Goal: Information Seeking & Learning: Learn about a topic

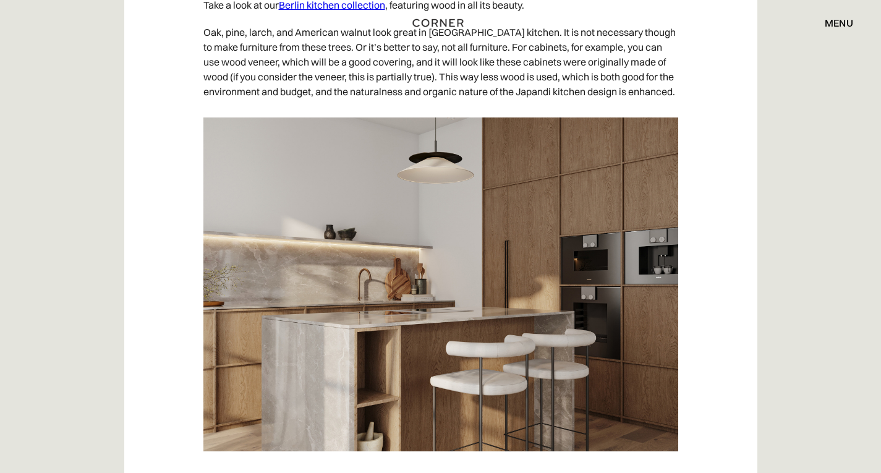
scroll to position [4388, 0]
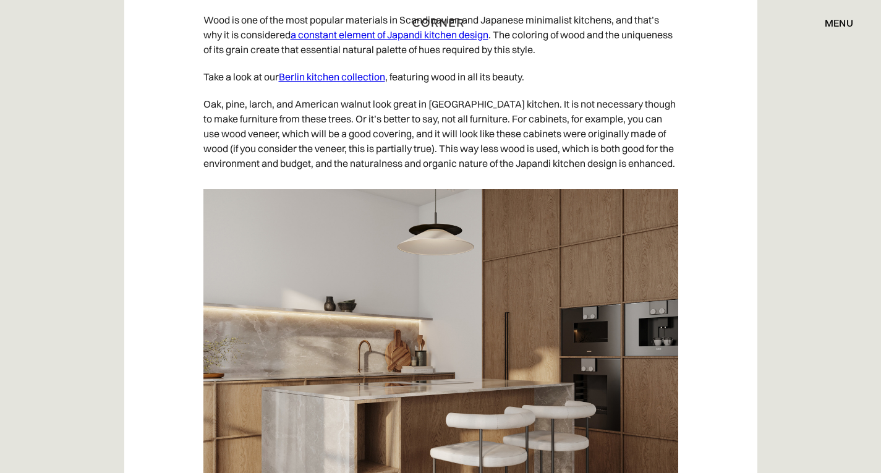
click at [327, 83] on link "Berlin kitchen collection" at bounding box center [332, 76] width 106 height 12
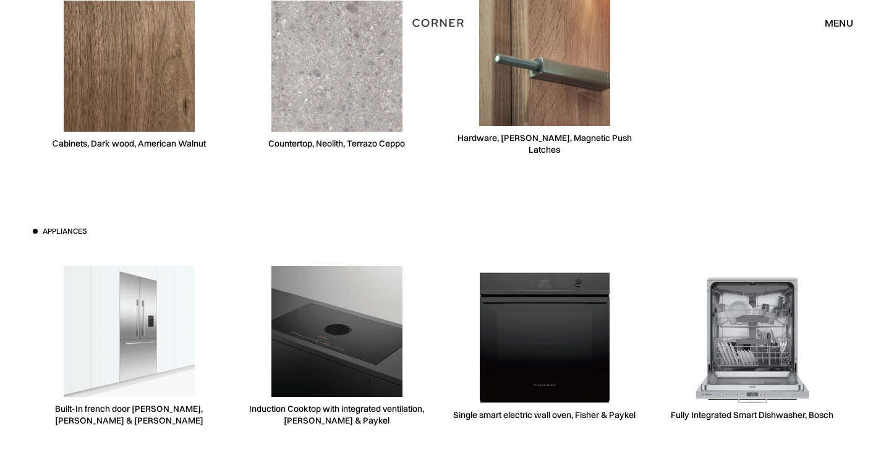
scroll to position [3553, 0]
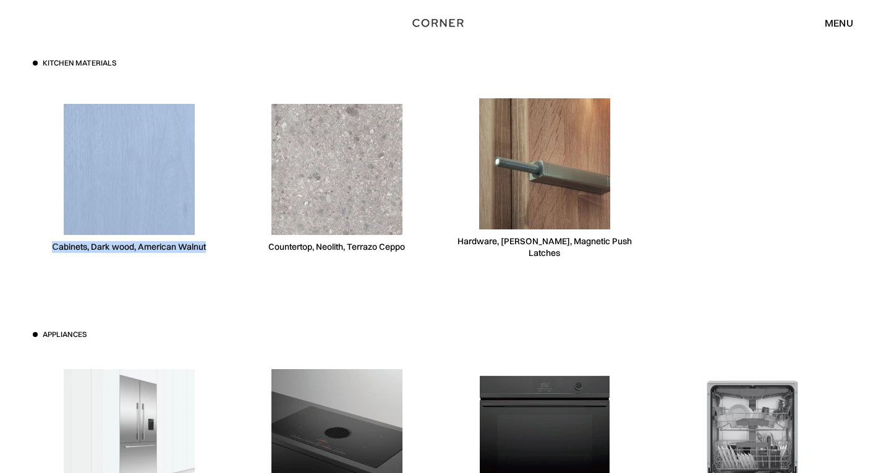
drag, startPoint x: 73, startPoint y: 127, endPoint x: 221, endPoint y: 256, distance: 196.7
click at [221, 256] on div "Сabinets, Dark wood, American Walnut" at bounding box center [129, 178] width 193 height 190
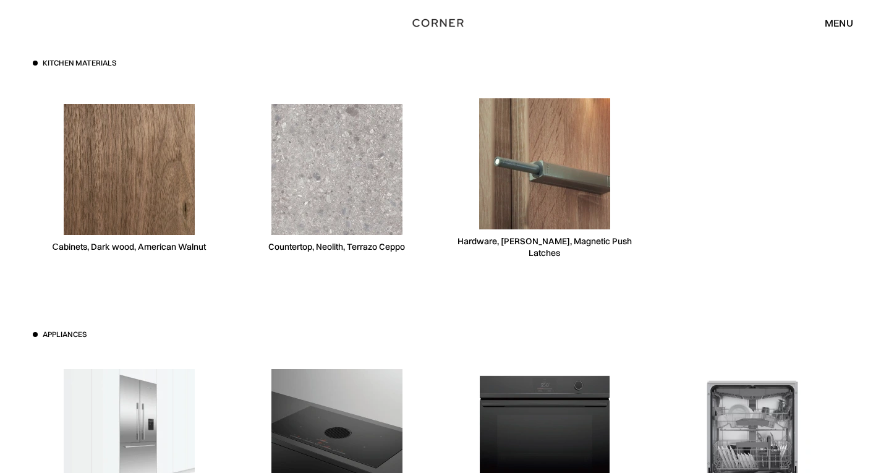
drag, startPoint x: 297, startPoint y: 328, endPoint x: 277, endPoint y: 303, distance: 31.7
click at [296, 326] on div "Kitchen materials Сabinets, Dark wood, American Walnut Countertop, Neolith, Ter…" at bounding box center [440, 329] width 853 height 740
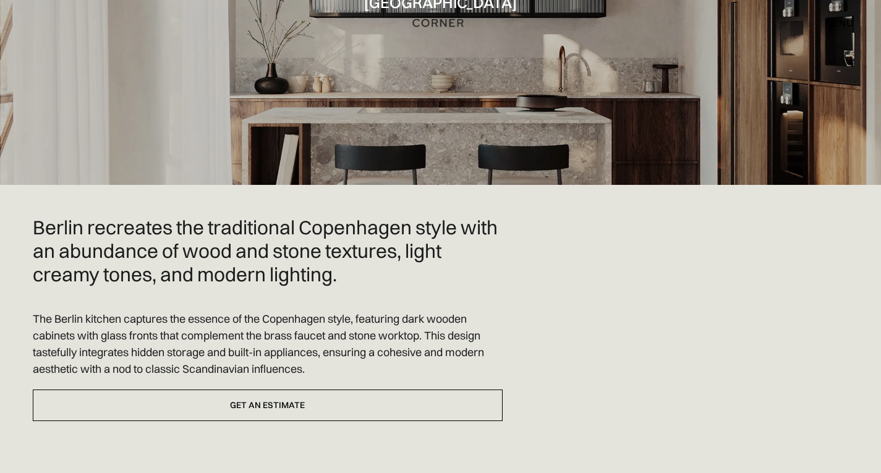
scroll to position [0, 0]
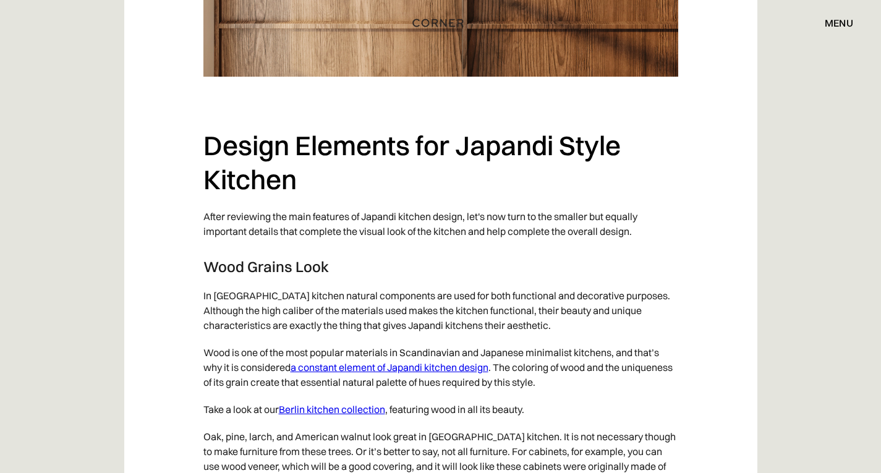
click at [379, 361] on link "a constant element of Japandi kitchen design" at bounding box center [389, 367] width 198 height 12
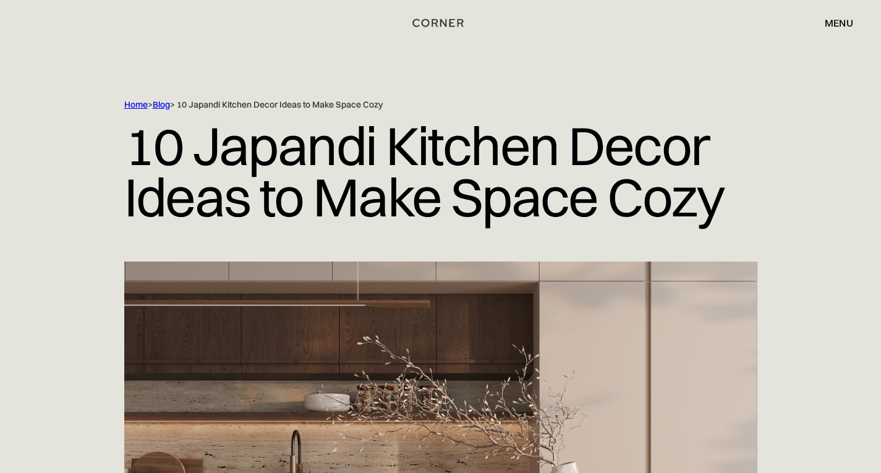
drag, startPoint x: 878, startPoint y: 36, endPoint x: 872, endPoint y: 64, distance: 28.4
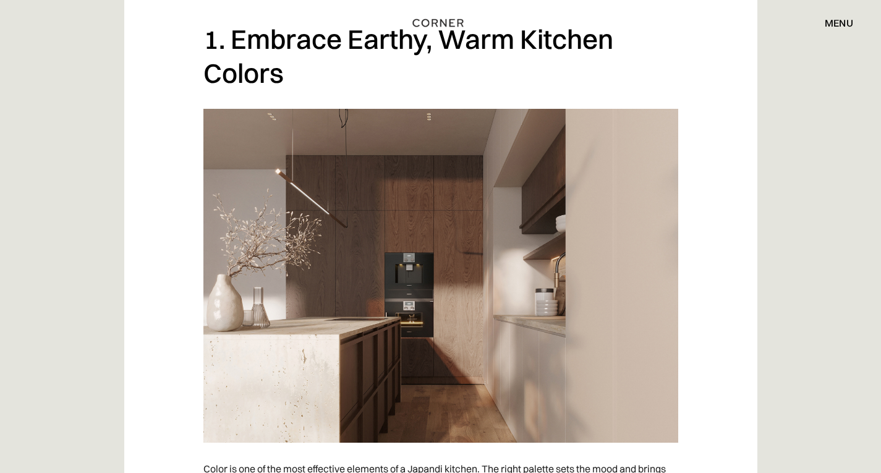
scroll to position [772, 0]
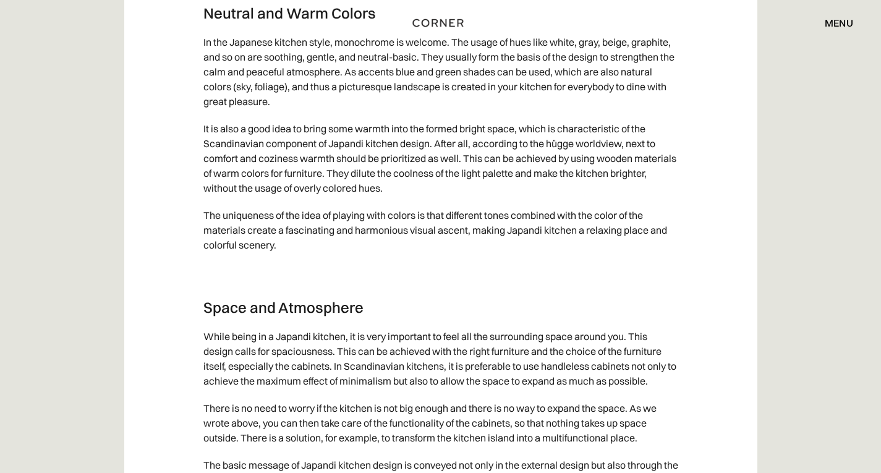
drag, startPoint x: 284, startPoint y: 99, endPoint x: 391, endPoint y: 108, distance: 106.7
copy p "Berlin kitchen collection ,"
click at [703, 83] on div "An increasing variety of kitchen designs are being showcased to clients due to …" at bounding box center [440, 346] width 633 height 5733
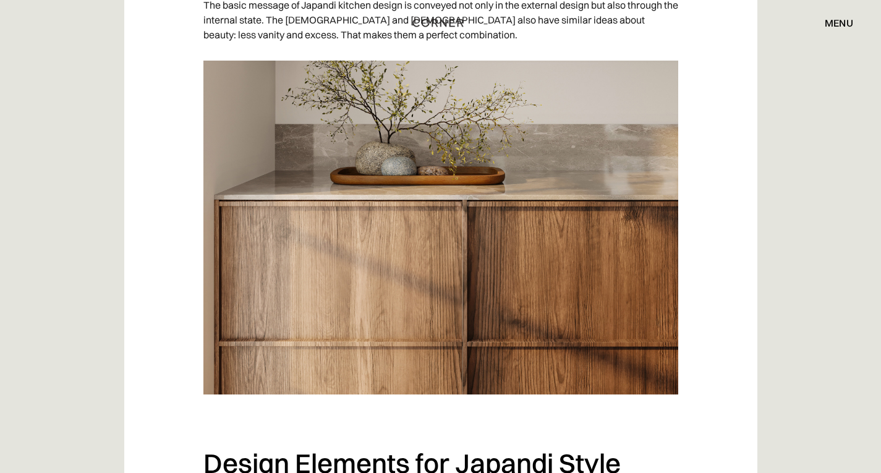
scroll to position [3818, 0]
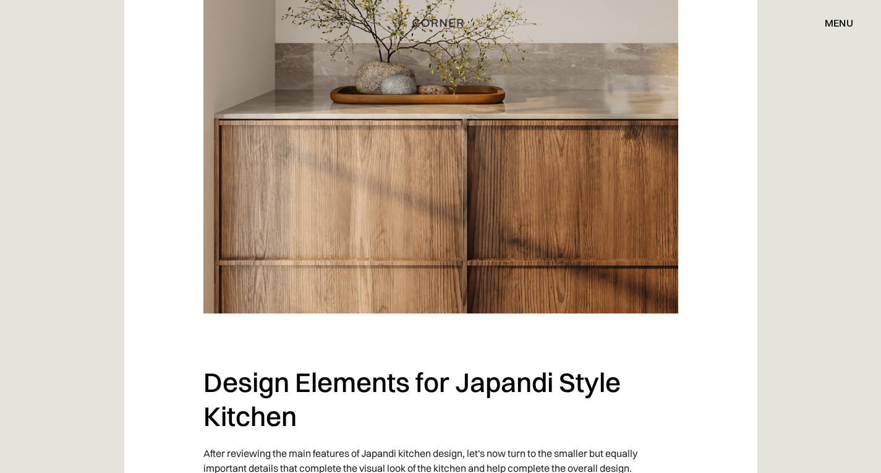
drag, startPoint x: 525, startPoint y: 172, endPoint x: 612, endPoint y: 171, distance: 87.1
copy p "framed-style doors"
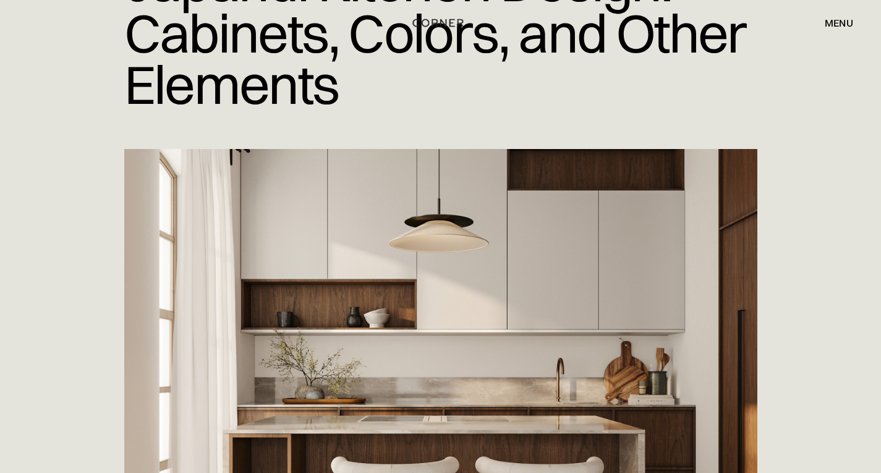
scroll to position [0, 0]
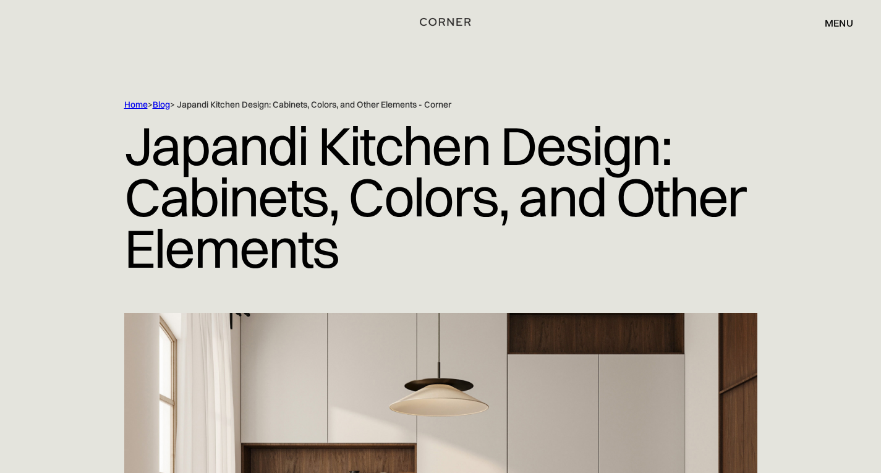
click at [462, 21] on img "home" at bounding box center [445, 22] width 51 height 16
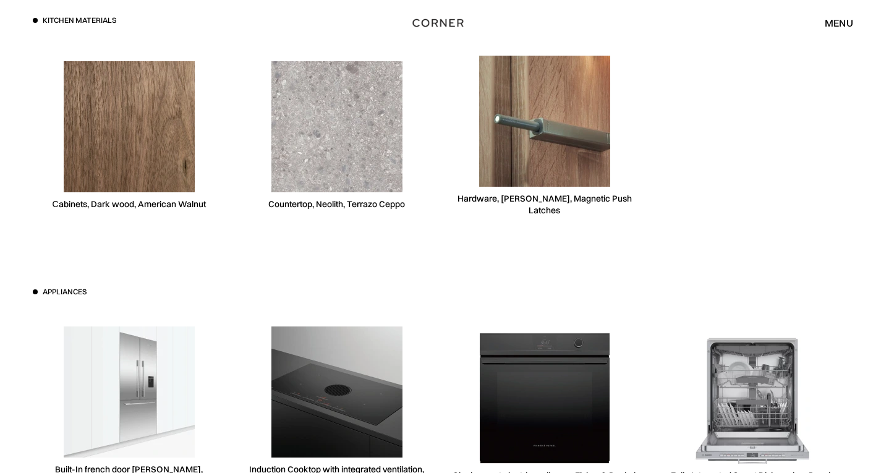
scroll to position [3592, 0]
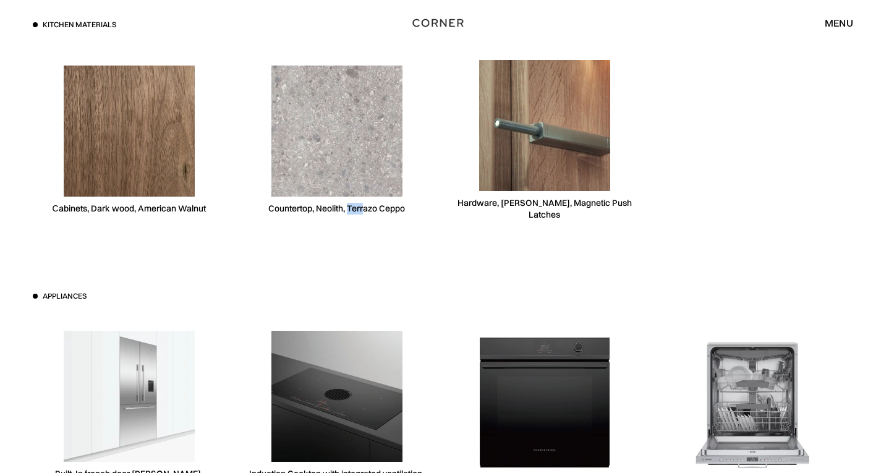
drag, startPoint x: 347, startPoint y: 210, endPoint x: 365, endPoint y: 209, distance: 17.9
click at [365, 209] on div "Countertop, Neolith, Terrazo Ceppo" at bounding box center [336, 209] width 137 height 12
click at [319, 208] on div "Countertop, Neolith, Terrazo Ceppo" at bounding box center [336, 209] width 137 height 12
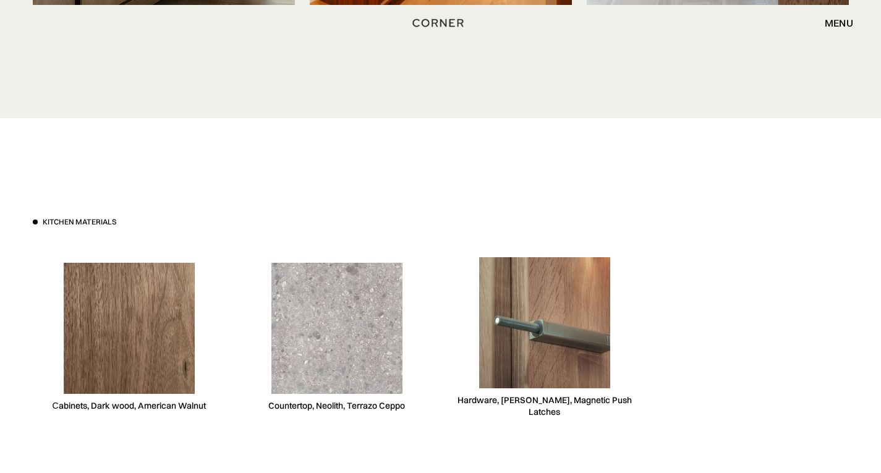
scroll to position [3412, 0]
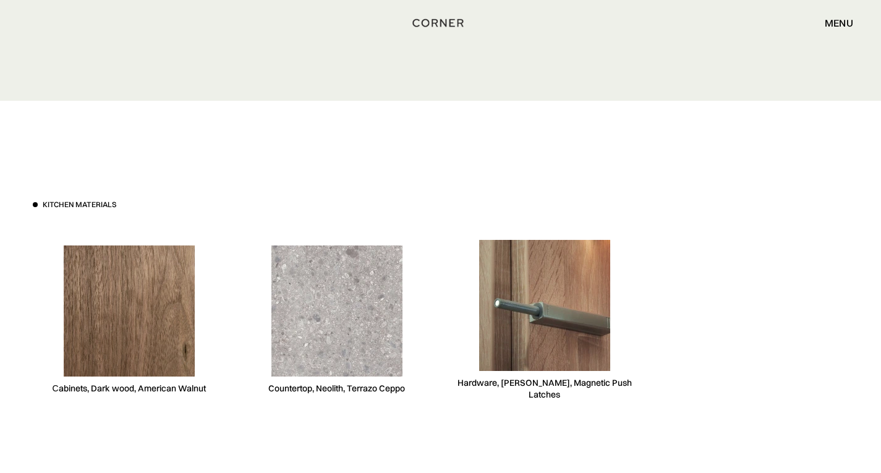
drag, startPoint x: 258, startPoint y: 384, endPoint x: 302, endPoint y: 394, distance: 45.6
click at [261, 386] on div "Countertop, Neolith, Terrazo Ceppo" at bounding box center [336, 320] width 193 height 190
drag, startPoint x: 316, startPoint y: 387, endPoint x: 415, endPoint y: 389, distance: 98.9
click at [415, 389] on div "Countertop, Neolith, Terrazo Ceppo" at bounding box center [336, 320] width 193 height 190
copy div "Neolith, Terrazo Ceppo"
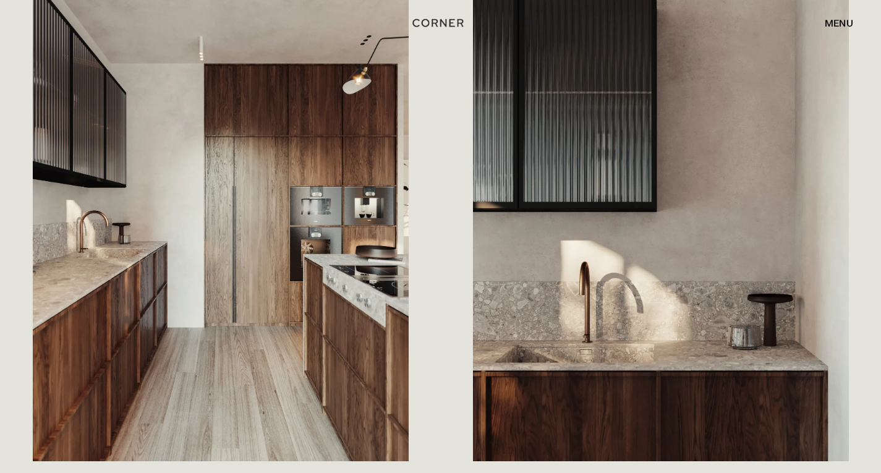
scroll to position [0, 0]
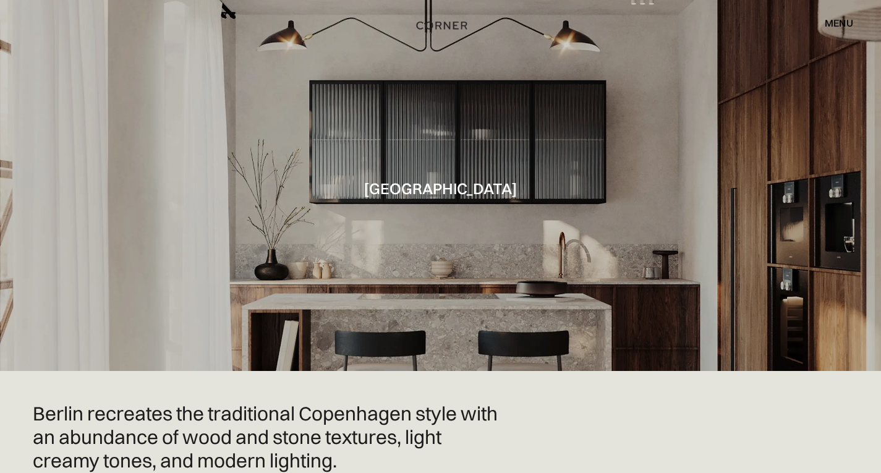
click at [450, 28] on img "home" at bounding box center [442, 25] width 51 height 16
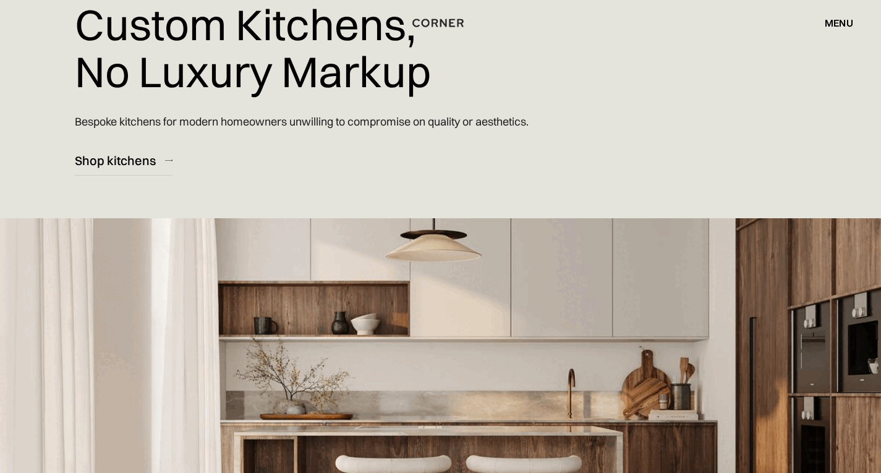
scroll to position [53, 0]
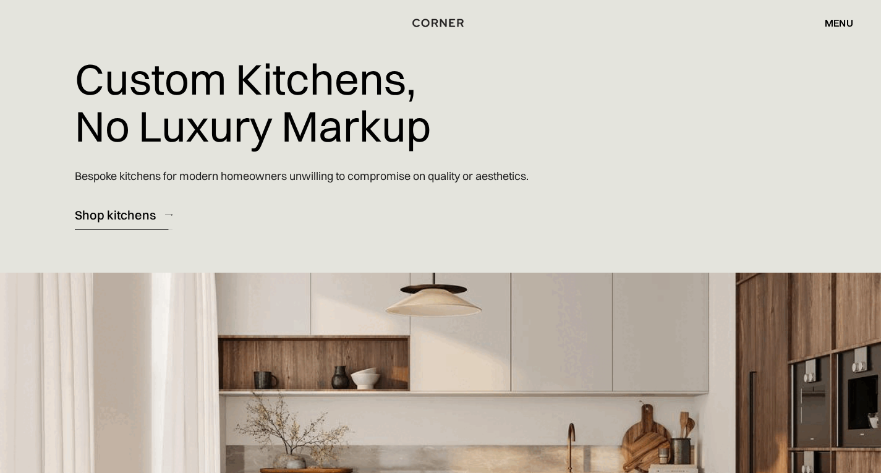
click at [109, 220] on div "Shop kitchens" at bounding box center [115, 214] width 81 height 17
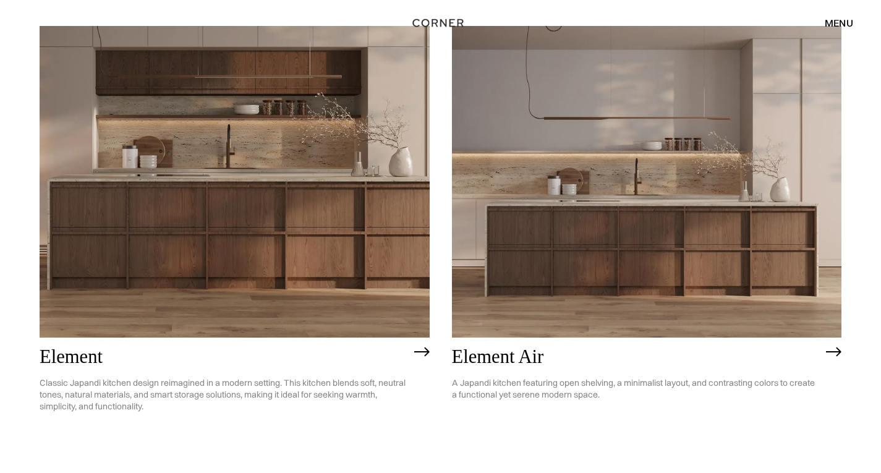
scroll to position [1144, 0]
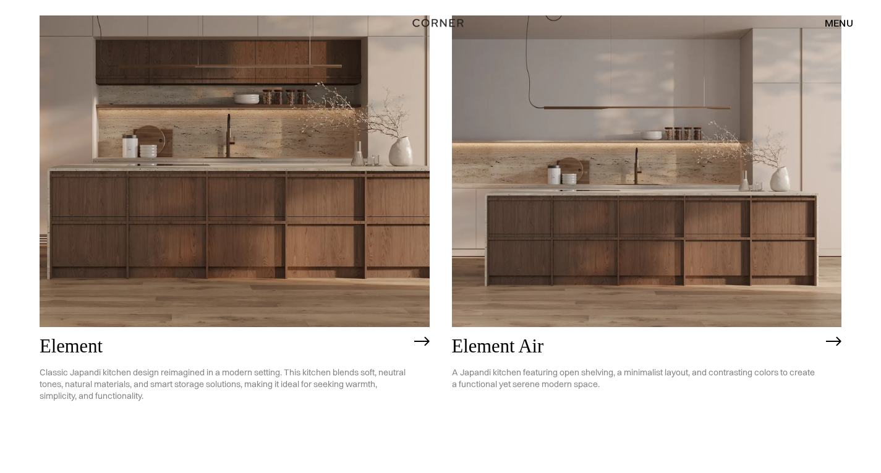
click at [692, 237] on img at bounding box center [647, 170] width 390 height 311
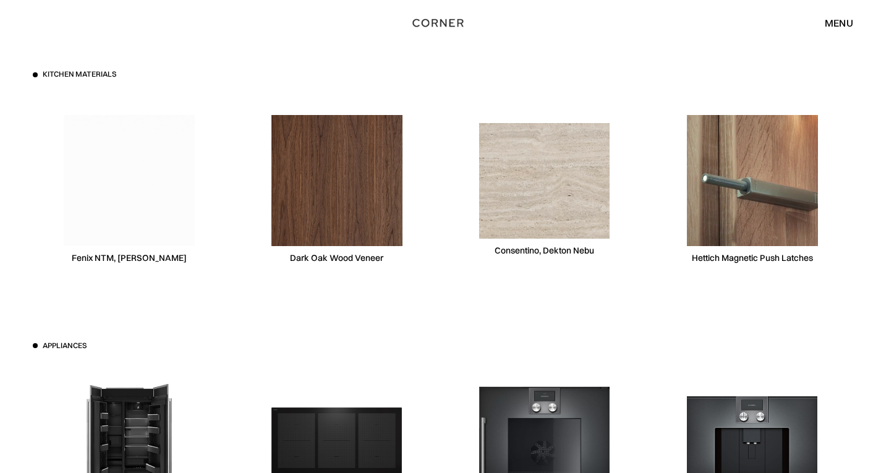
scroll to position [3785, 0]
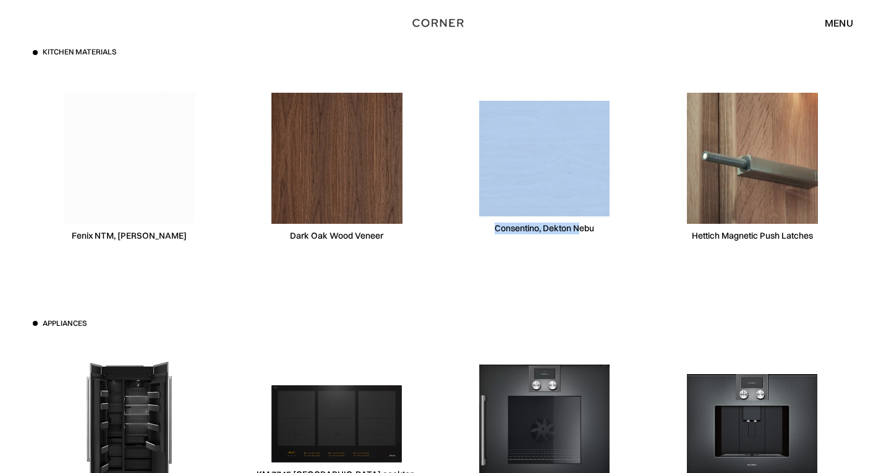
drag, startPoint x: 470, startPoint y: 222, endPoint x: 579, endPoint y: 234, distance: 109.5
click at [579, 234] on div "Consentino, Dekton Nebu" at bounding box center [544, 167] width 193 height 190
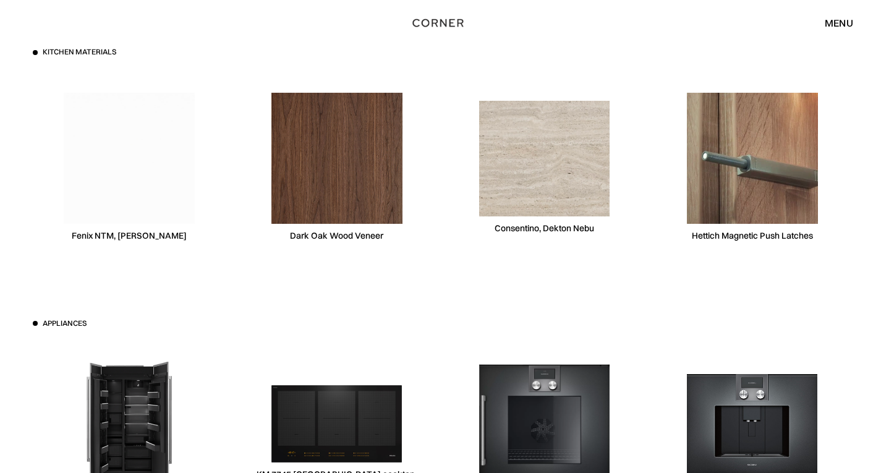
click at [603, 261] on div "Consentino, Dekton Nebu" at bounding box center [544, 167] width 193 height 190
drag, startPoint x: 486, startPoint y: 227, endPoint x: 609, endPoint y: 234, distance: 123.7
click at [609, 234] on div "Consentino, Dekton Nebu" at bounding box center [544, 167] width 193 height 190
copy div "Consentino, Dekton Nebu"
click at [527, 137] on img at bounding box center [544, 158] width 131 height 115
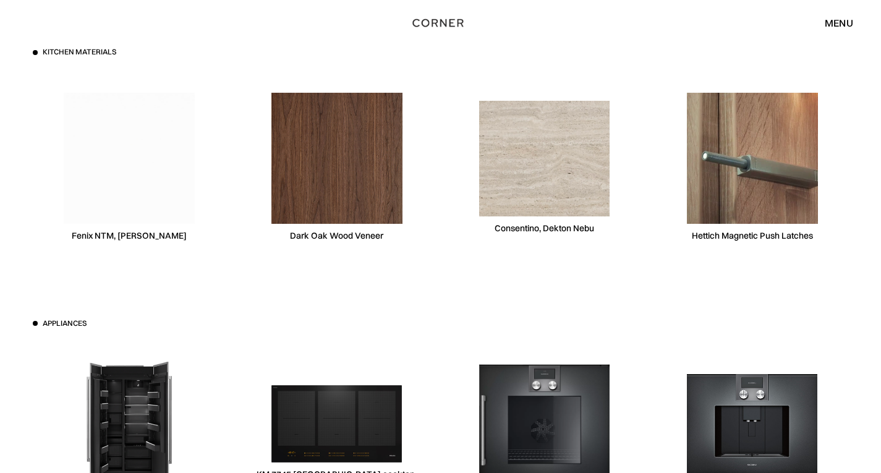
click at [714, 298] on div "Kitchen materials Fenix NTM, Bianca Kos Dark Oak Wood Veneer Consentino, Dekton…" at bounding box center [440, 318] width 853 height 740
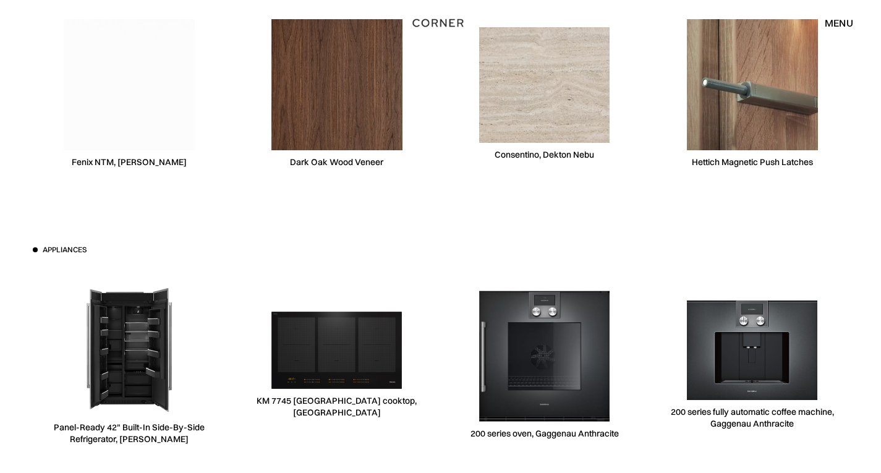
scroll to position [3876, 0]
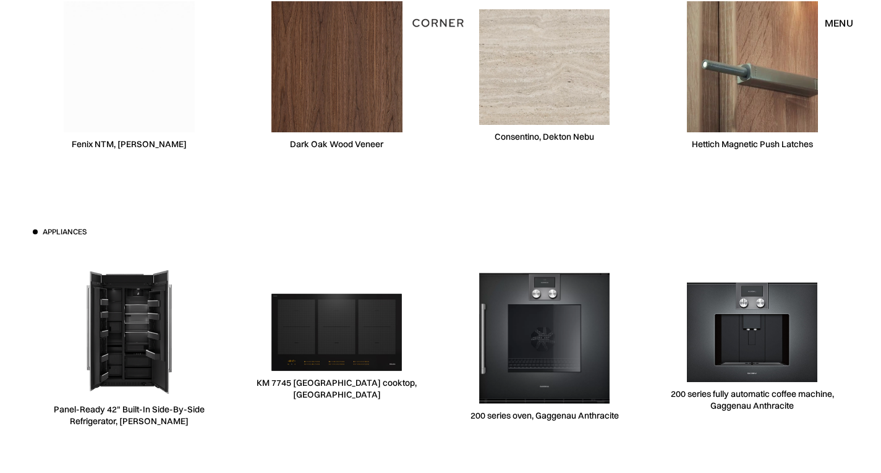
drag, startPoint x: 543, startPoint y: 328, endPoint x: 763, endPoint y: 321, distance: 220.7
drag, startPoint x: 763, startPoint y: 321, endPoint x: 559, endPoint y: 315, distance: 204.7
click at [559, 315] on img at bounding box center [544, 338] width 131 height 131
drag, startPoint x: 558, startPoint y: 314, endPoint x: 355, endPoint y: 340, distance: 204.4
click at [355, 343] on img at bounding box center [336, 332] width 131 height 77
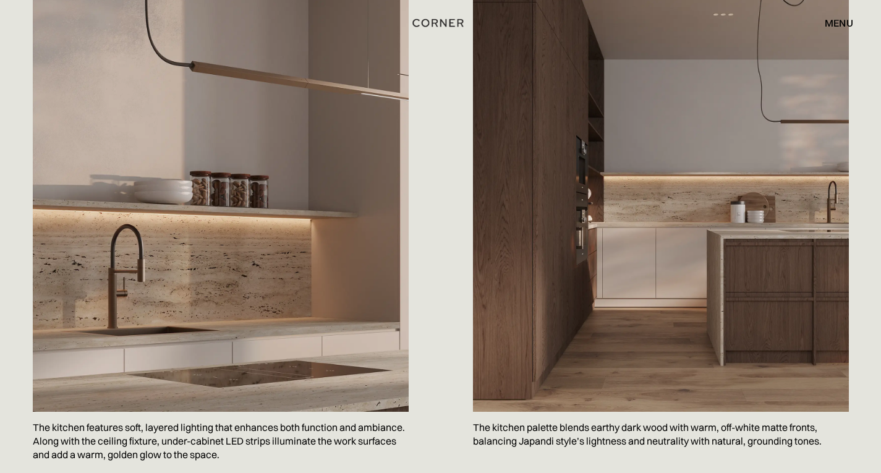
scroll to position [1390, 0]
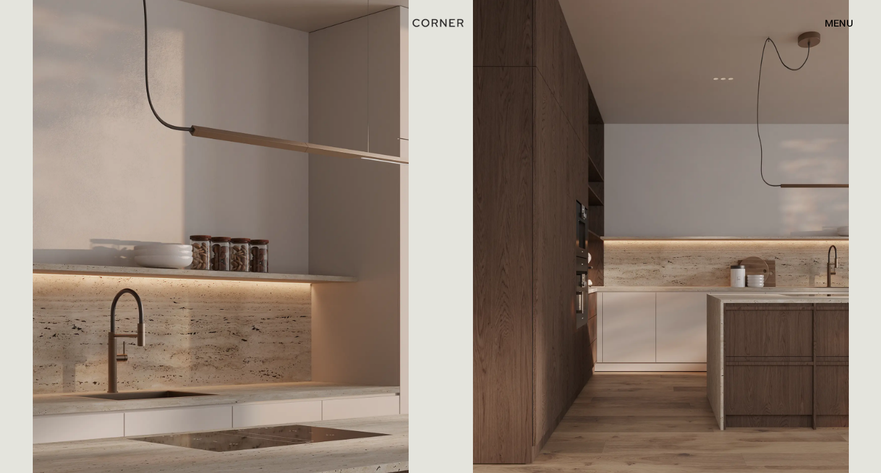
click at [689, 177] on img at bounding box center [661, 225] width 376 height 501
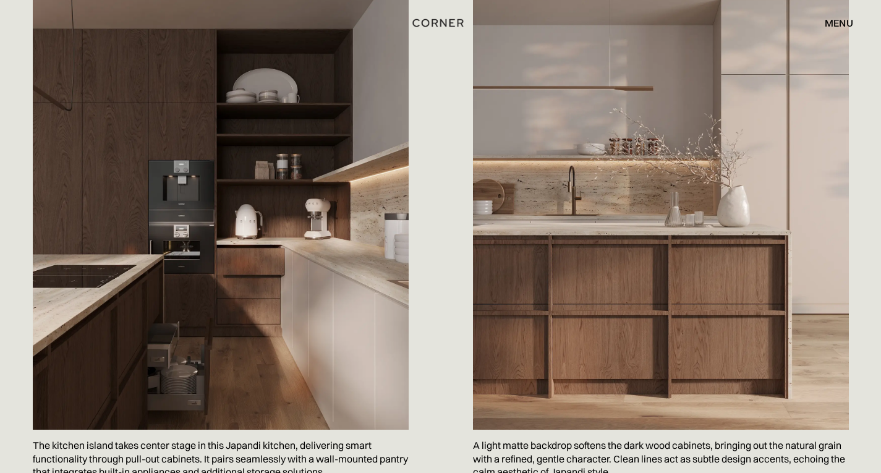
scroll to position [766, 0]
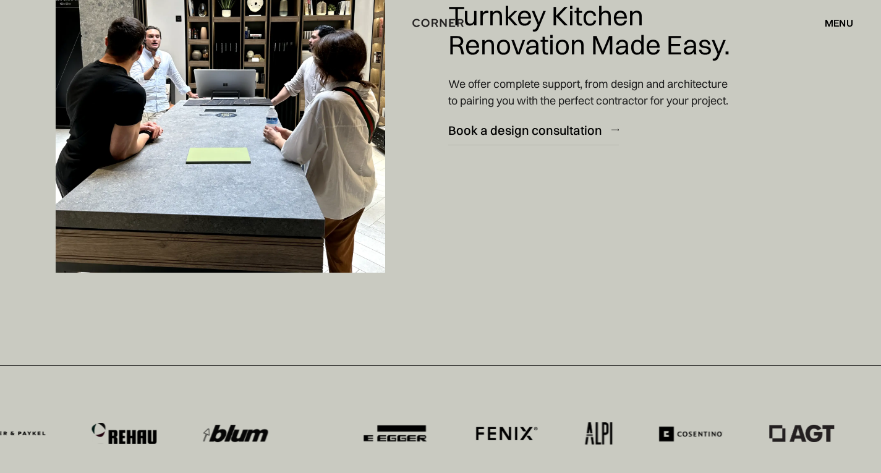
scroll to position [4020, 0]
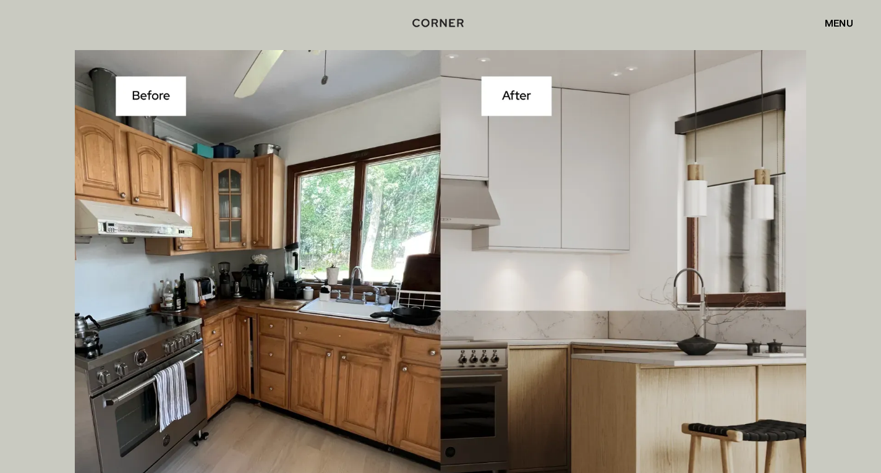
click at [837, 25] on div "menu" at bounding box center [838, 23] width 28 height 10
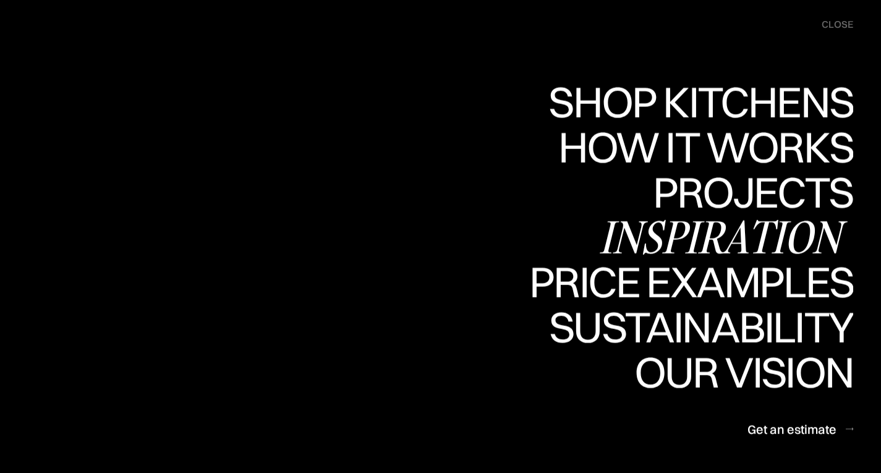
click at [789, 231] on div "Inspiration" at bounding box center [726, 236] width 254 height 43
